Goal: Task Accomplishment & Management: Complete application form

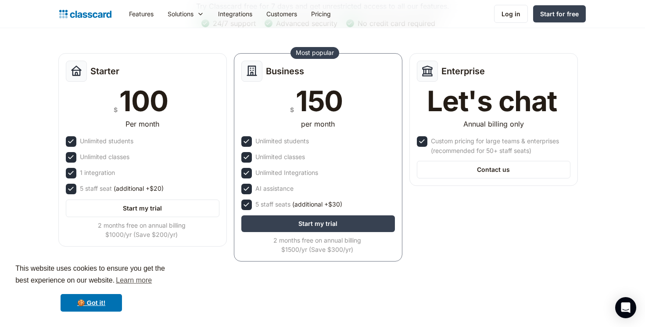
scroll to position [105, 0]
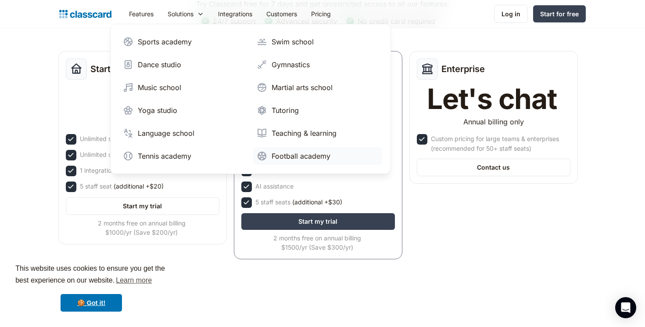
click at [283, 151] on div "Football academy" at bounding box center [301, 156] width 59 height 11
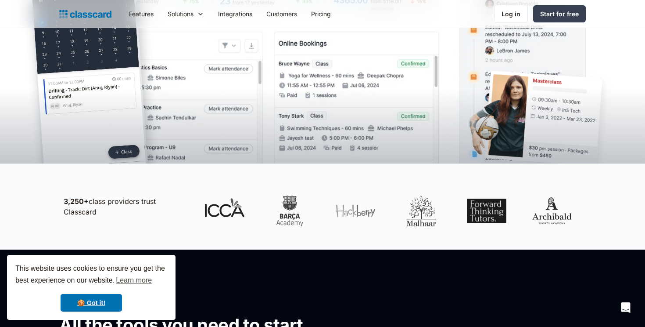
scroll to position [340, 0]
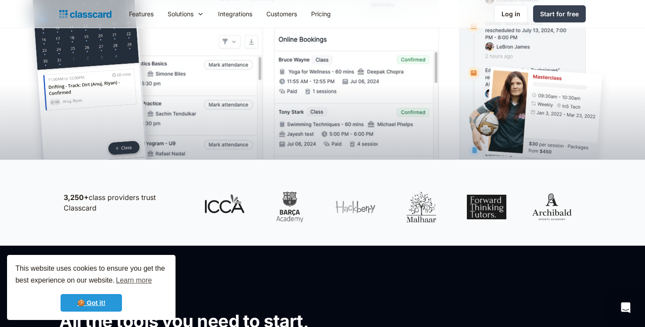
click at [103, 298] on link "🍪 Got it!" at bounding box center [91, 303] width 61 height 18
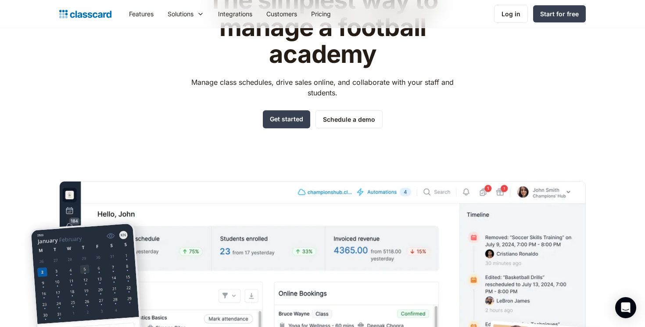
scroll to position [0, 0]
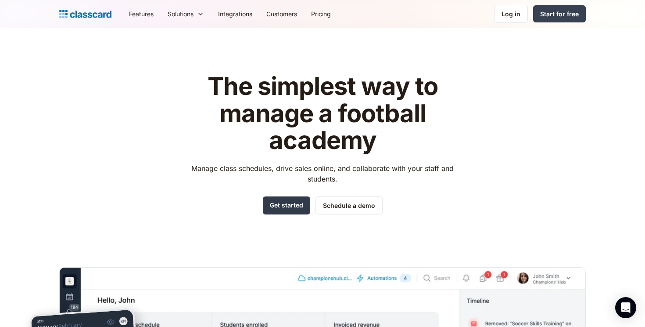
click at [283, 205] on link "Get started" at bounding box center [286, 205] width 47 height 18
